Goal: Information Seeking & Learning: Learn about a topic

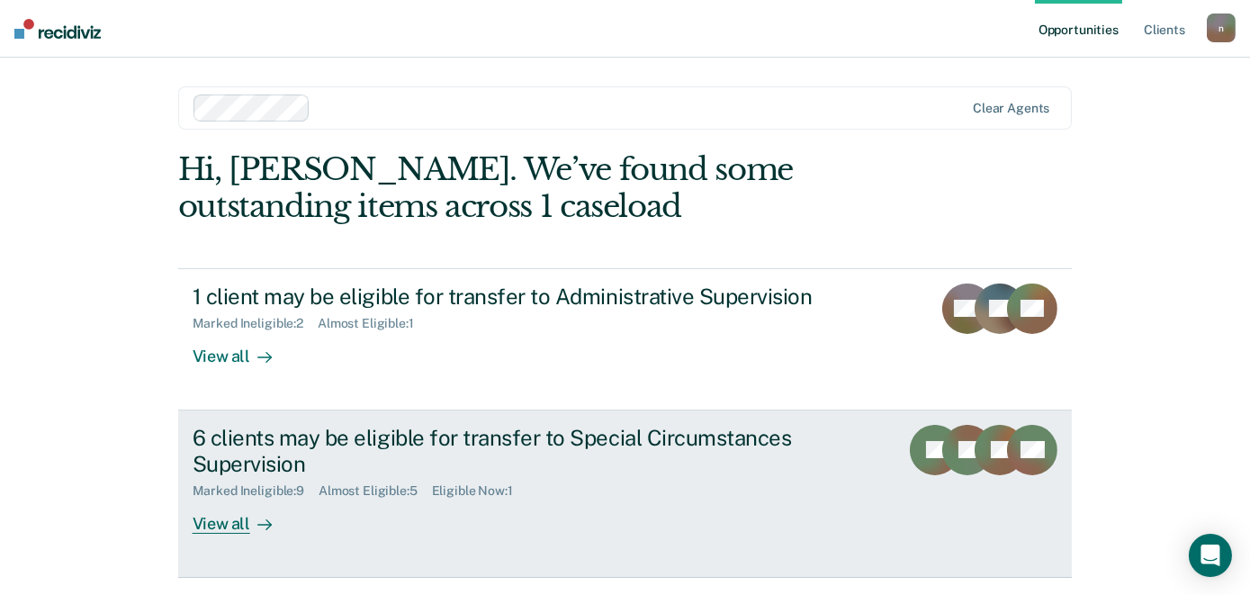
click at [230, 523] on div "View all" at bounding box center [243, 516] width 101 height 35
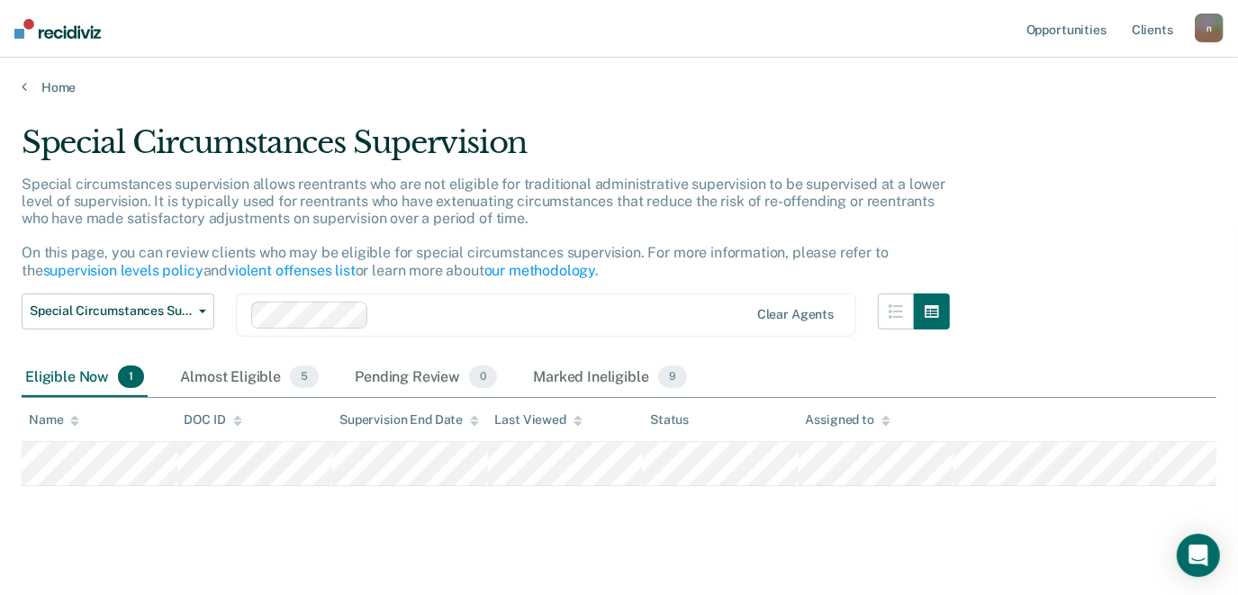
click at [58, 103] on main "Special Circumstances Supervision Special circumstances supervision allows reen…" at bounding box center [619, 352] width 1238 height 515
click at [52, 88] on link "Home" at bounding box center [619, 87] width 1194 height 16
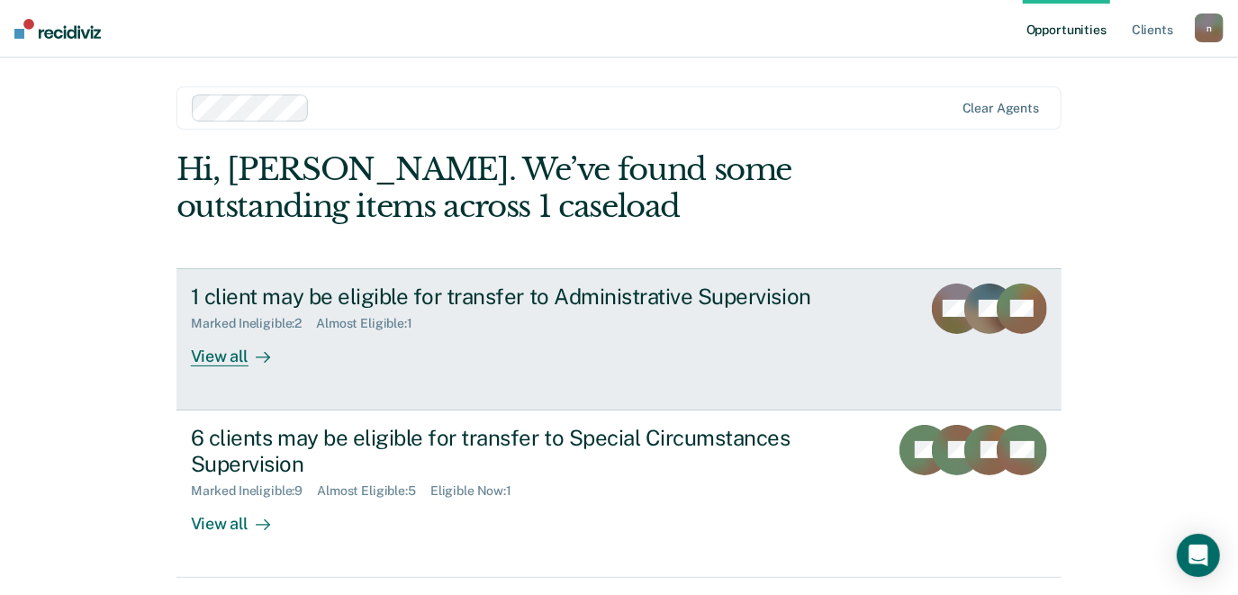
click at [203, 361] on div "View all" at bounding box center [241, 348] width 101 height 35
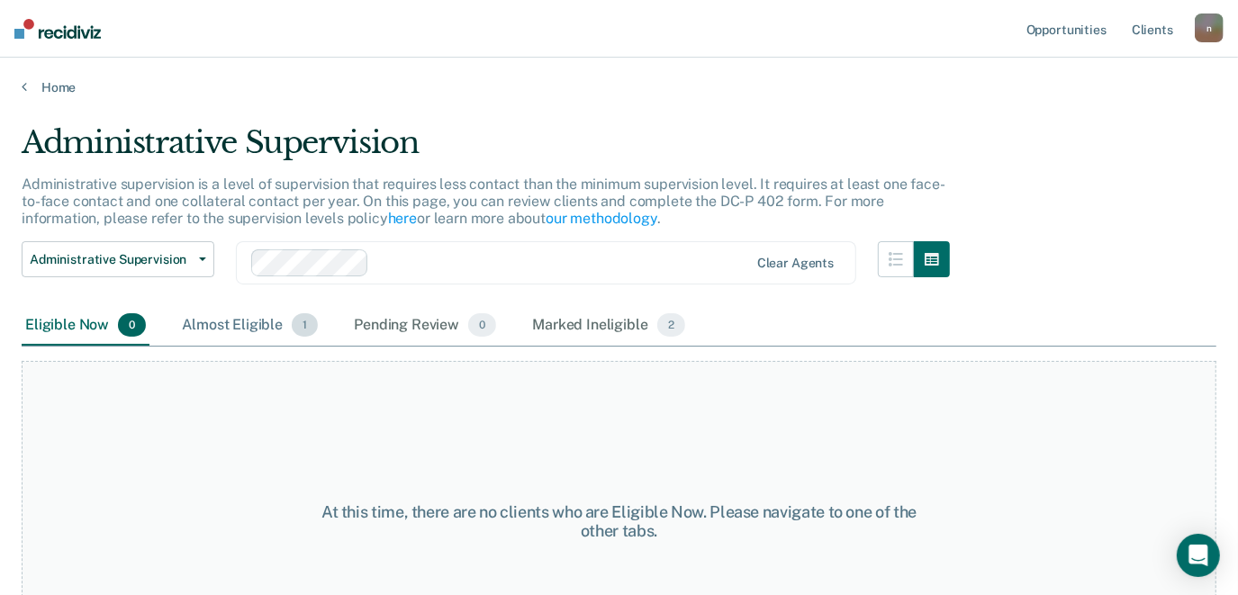
click at [216, 322] on div "Almost Eligible 1" at bounding box center [249, 326] width 143 height 40
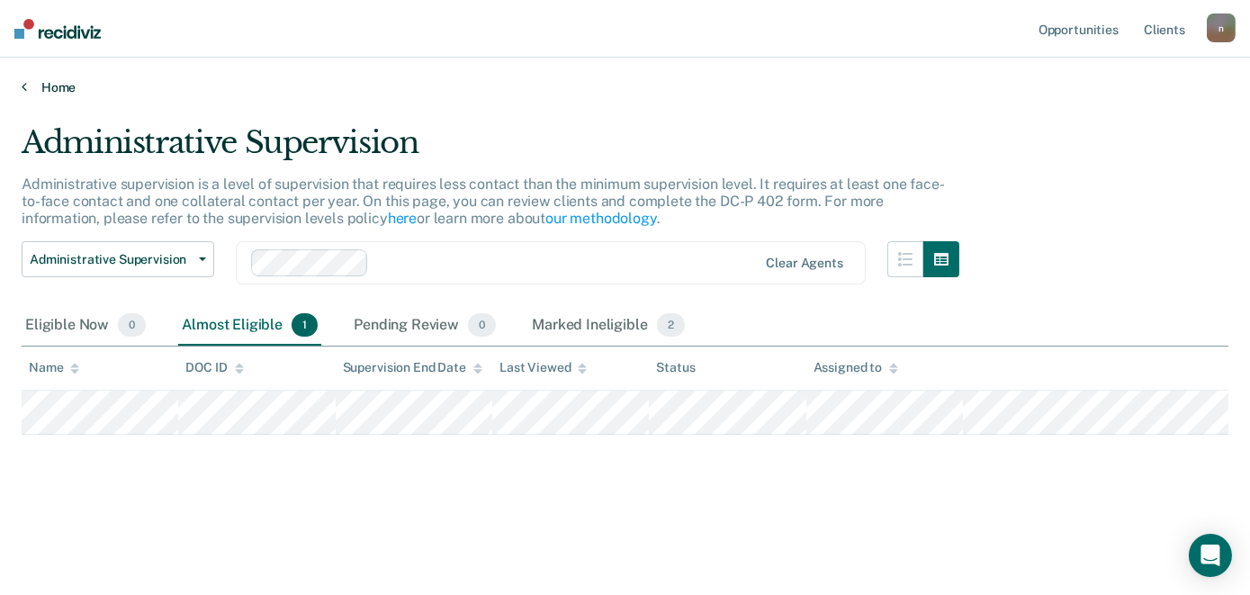
click at [42, 86] on link "Home" at bounding box center [625, 87] width 1207 height 16
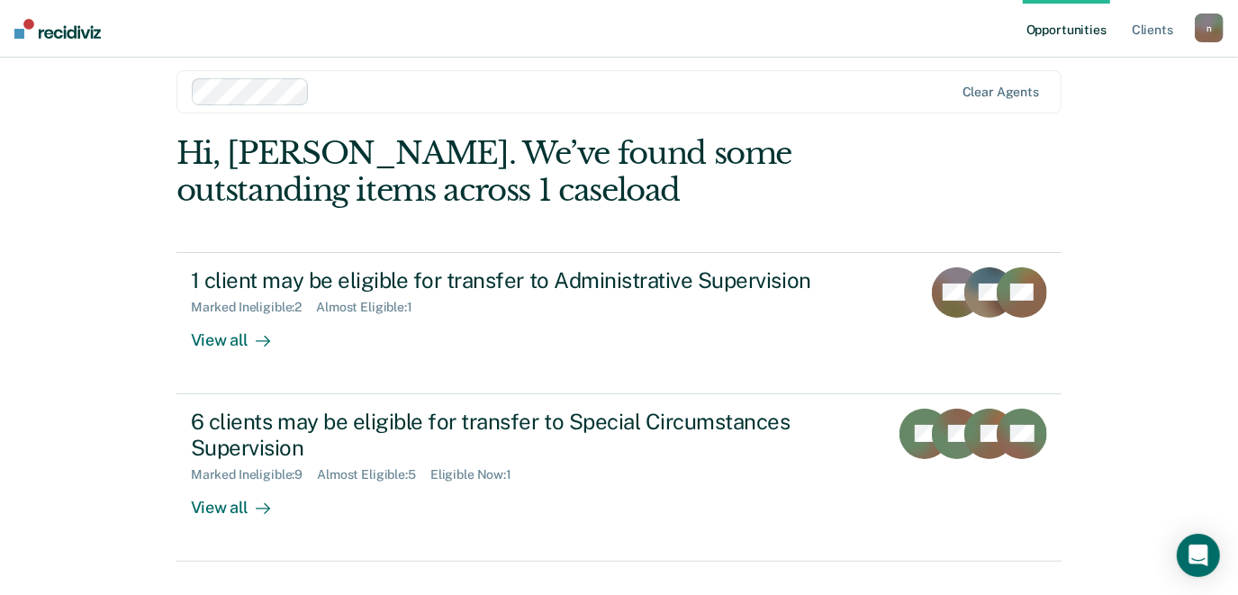
scroll to position [53, 0]
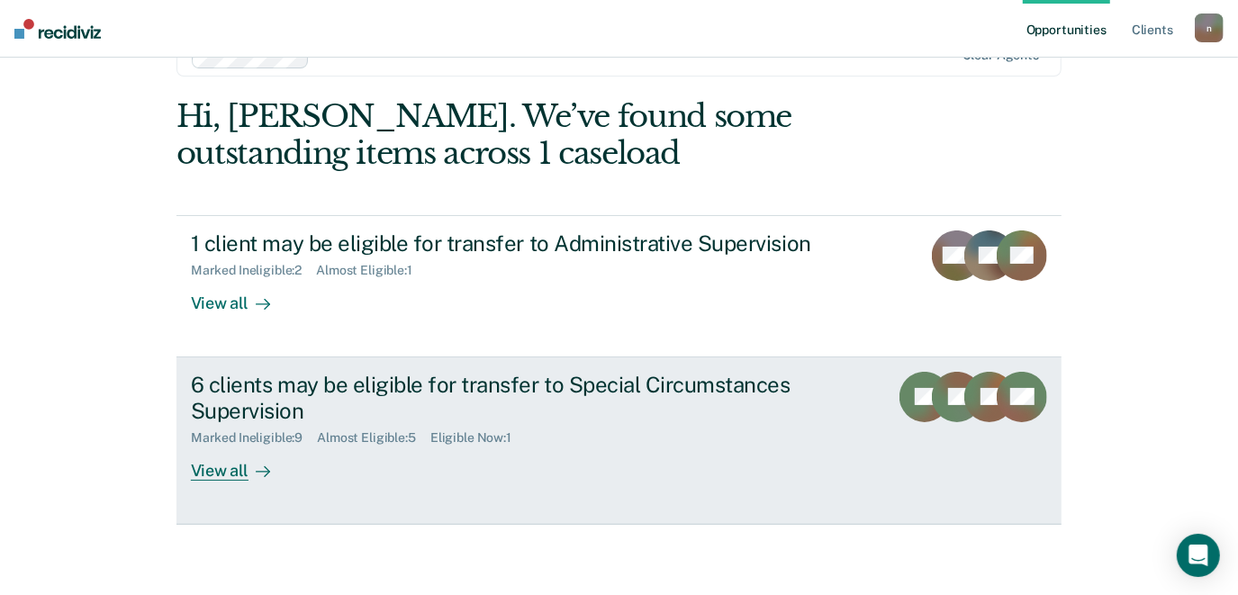
click at [456, 389] on div "6 clients may be eligible for transfer to Special Circumstances Supervision" at bounding box center [507, 398] width 632 height 52
